Goal: Information Seeking & Learning: Learn about a topic

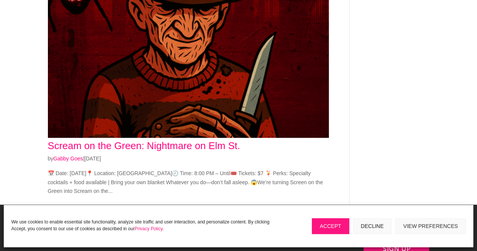
scroll to position [237, 0]
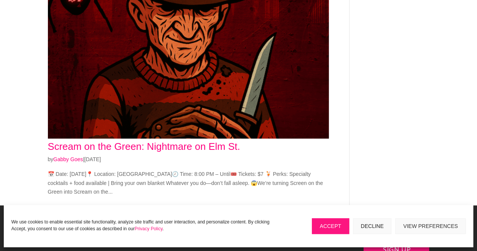
click at [176, 145] on link "Scream on the Green: Nightmare on Elm St." at bounding box center [144, 146] width 193 height 11
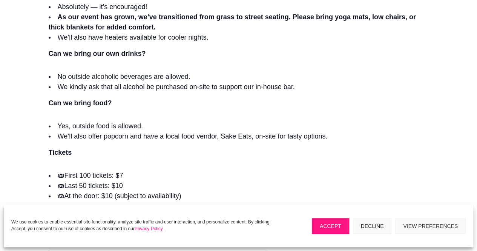
scroll to position [720, 0]
drag, startPoint x: 246, startPoint y: 138, endPoint x: 229, endPoint y: 140, distance: 17.1
click at [229, 140] on li "We’ll also offer popcorn and have a local food vendor, Sake Eats, on-site for t…" at bounding box center [239, 137] width 380 height 10
click at [250, 136] on li "We’ll also offer popcorn and have a local food vendor, Sake Eats, on-site for t…" at bounding box center [239, 137] width 380 height 10
drag, startPoint x: 251, startPoint y: 136, endPoint x: 221, endPoint y: 139, distance: 29.6
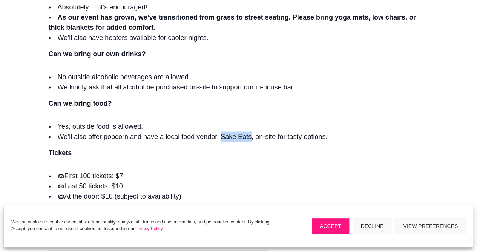
click at [221, 139] on li "We’ll also offer popcorn and have a local food vendor, Sake Eats, on-site for t…" at bounding box center [239, 137] width 380 height 10
copy li "Sake Eats"
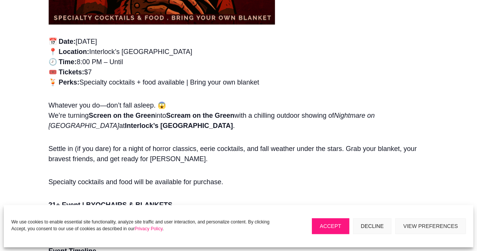
scroll to position [402, 0]
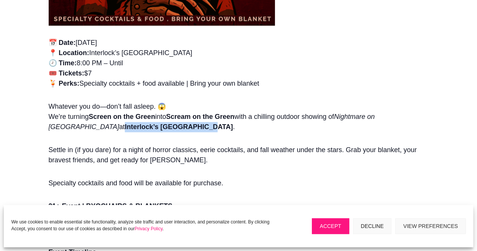
drag, startPoint x: 48, startPoint y: 128, endPoint x: 128, endPoint y: 129, distance: 80.8
copy strong "Interlock’s Highline Park"
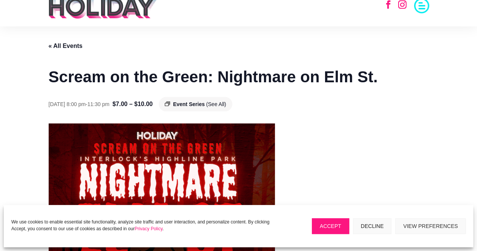
scroll to position [0, 0]
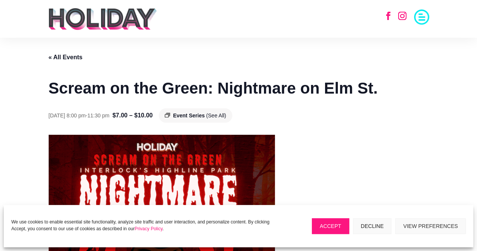
click at [65, 58] on link "« All Events" at bounding box center [66, 57] width 34 height 6
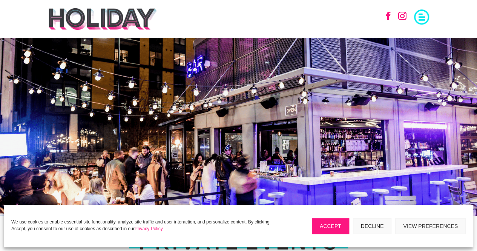
click at [423, 19] on span at bounding box center [421, 16] width 15 height 15
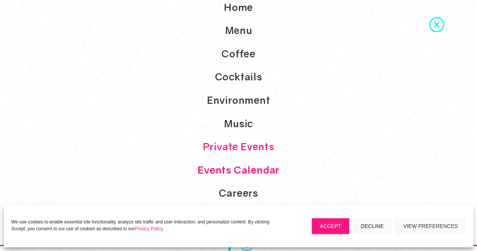
click at [252, 168] on link "Events Calendar" at bounding box center [238, 170] width 477 height 23
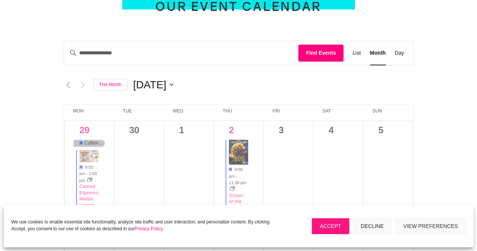
scroll to position [249, 0]
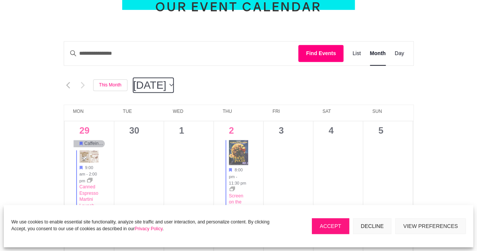
click at [174, 85] on button "10/2025 [DATE]" at bounding box center [153, 85] width 40 height 15
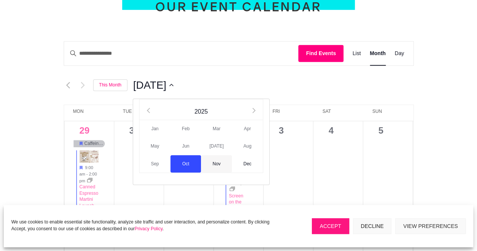
click at [221, 166] on span "Nov" at bounding box center [216, 164] width 31 height 18
type input "*********"
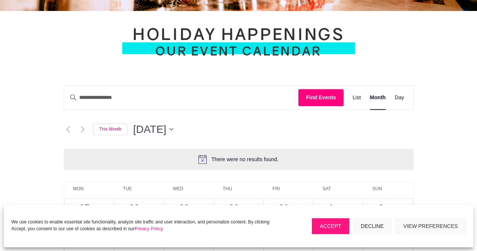
scroll to position [205, 0]
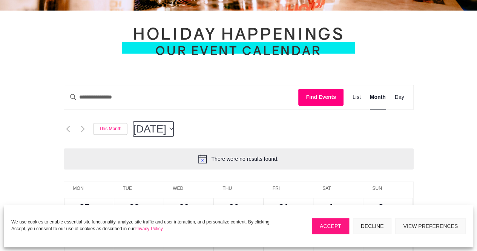
click at [166, 126] on span "[DATE]" at bounding box center [149, 129] width 33 height 15
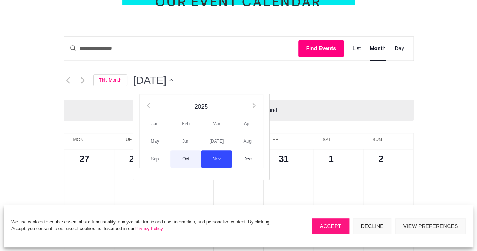
scroll to position [254, 0]
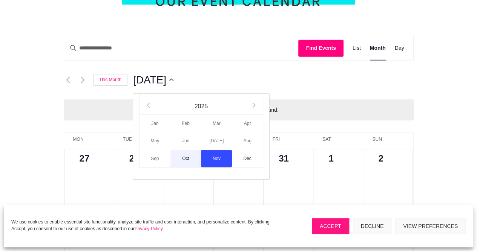
click at [191, 162] on span "Oct" at bounding box center [186, 159] width 31 height 18
type input "*********"
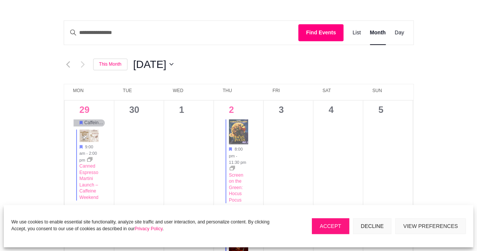
scroll to position [281, 0]
